Goal: Transaction & Acquisition: Purchase product/service

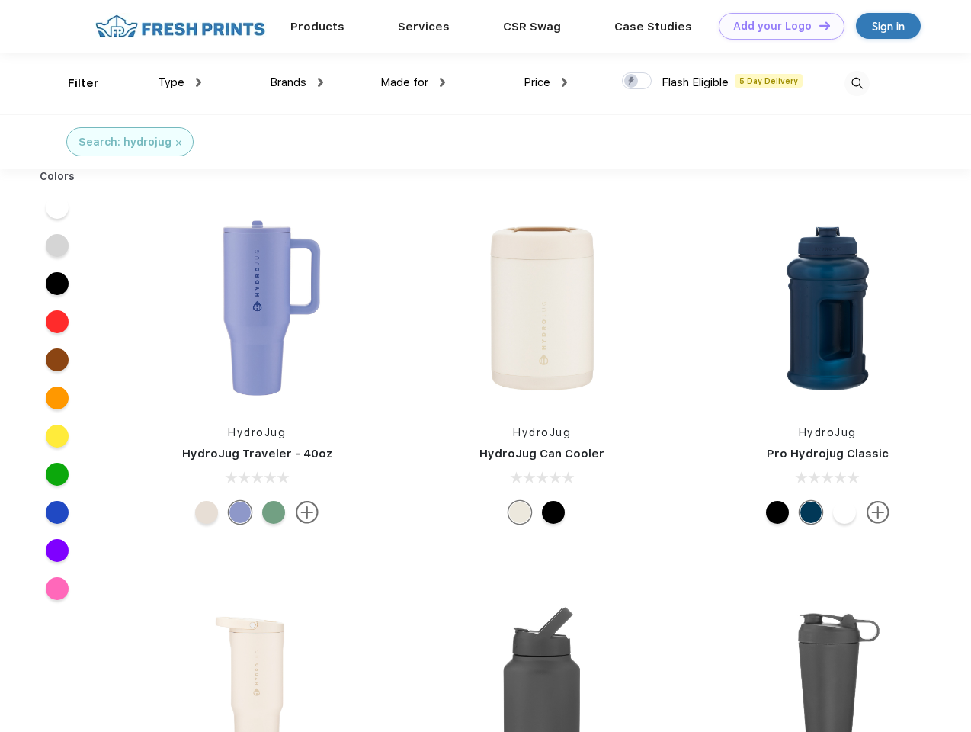
click at [776, 26] on link "Add your Logo Design Tool" at bounding box center [782, 26] width 126 height 27
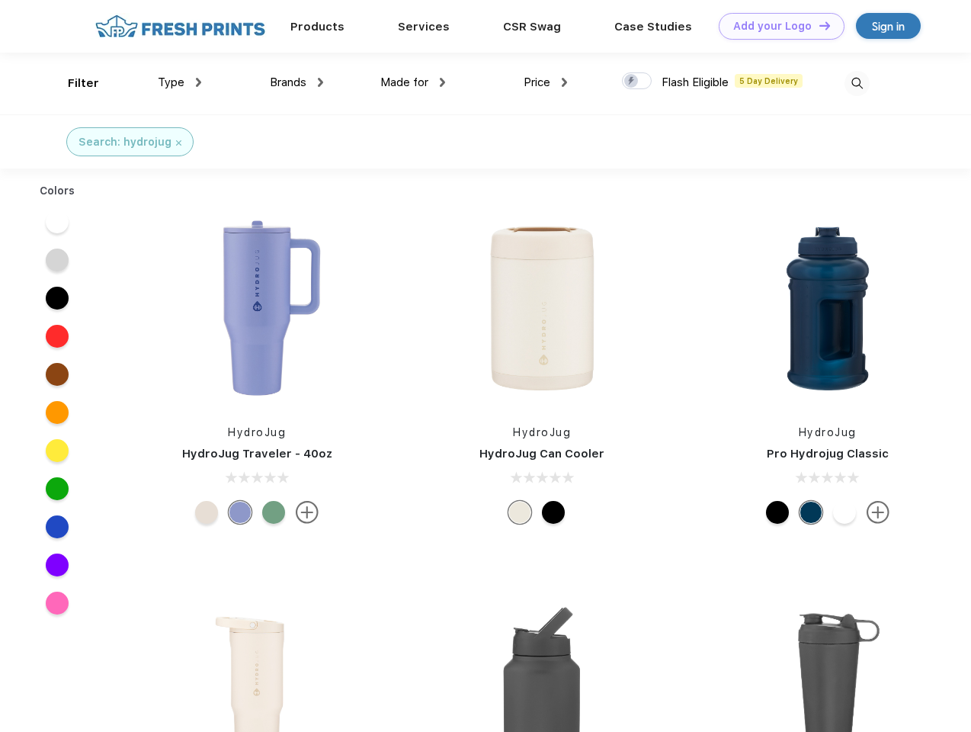
click at [0, 0] on div "Design Tool" at bounding box center [0, 0] width 0 height 0
click at [818, 25] on link "Add your Logo Design Tool" at bounding box center [782, 26] width 126 height 27
click at [73, 83] on div "Filter" at bounding box center [83, 84] width 31 height 18
click at [180, 82] on span "Type" at bounding box center [171, 82] width 27 height 14
click at [297, 82] on span "Brands" at bounding box center [288, 82] width 37 height 14
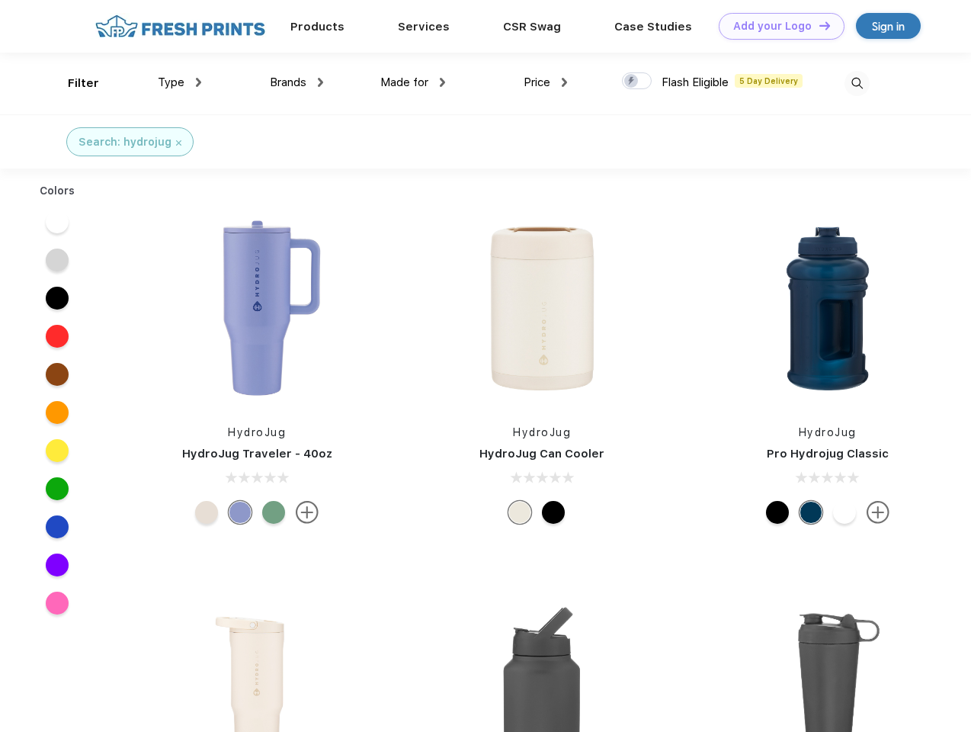
click at [413, 82] on span "Made for" at bounding box center [404, 82] width 48 height 14
click at [546, 82] on span "Price" at bounding box center [537, 82] width 27 height 14
click at [637, 82] on div at bounding box center [637, 80] width 30 height 17
click at [632, 82] on input "checkbox" at bounding box center [627, 77] width 10 height 10
click at [857, 83] on img at bounding box center [857, 83] width 25 height 25
